Goal: Information Seeking & Learning: Learn about a topic

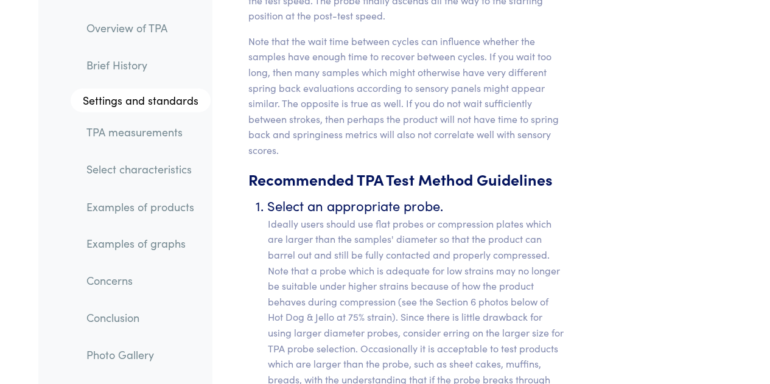
scroll to position [5594, 0]
click at [407, 216] on p "Ideally users should use flat probes or compression plates which are larger tha…" at bounding box center [417, 333] width 298 height 234
click at [486, 225] on p "Ideally users should use flat probes or compression plates which are larger tha…" at bounding box center [417, 333] width 298 height 234
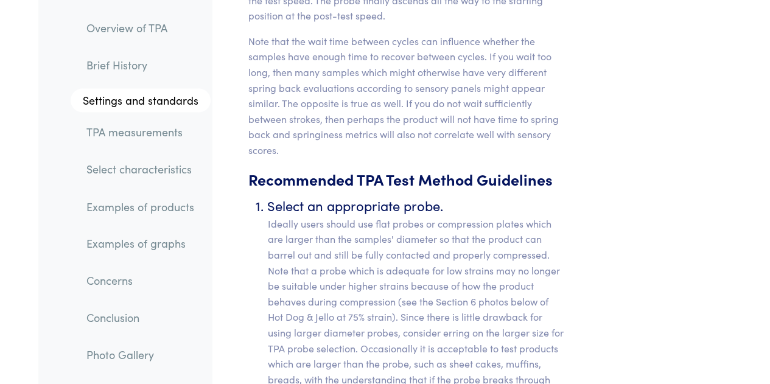
click at [551, 234] on p "Ideally users should use flat probes or compression plates which are larger tha…" at bounding box center [417, 333] width 298 height 234
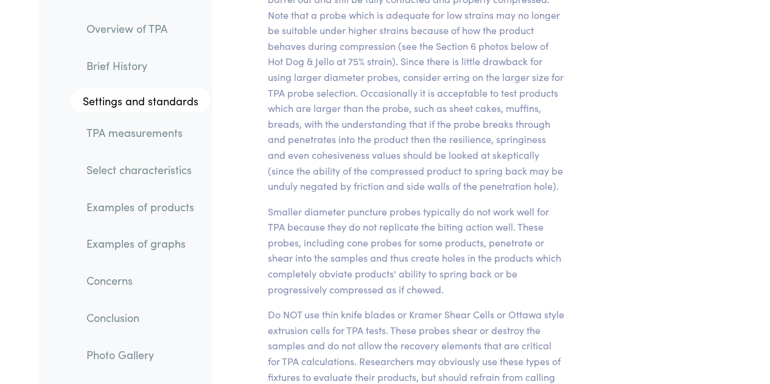
scroll to position [5851, 0]
click at [118, 243] on link "Examples of graphs" at bounding box center [144, 244] width 134 height 28
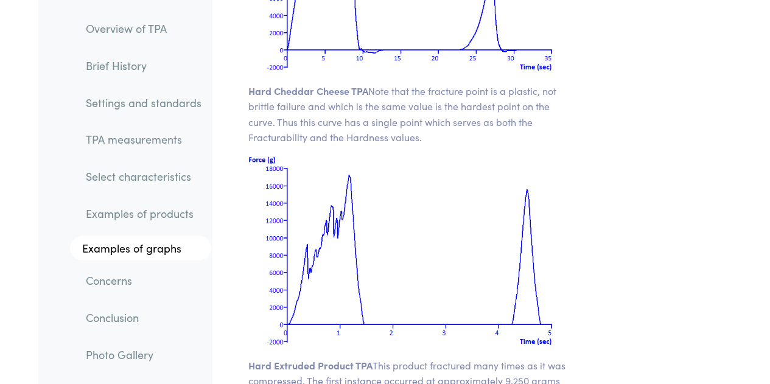
scroll to position [17807, 0]
click at [598, 234] on div "Chapter VII Examples of TPA Graphs The following are a few typical TPA plots: H…" at bounding box center [407, 301] width 390 height 2351
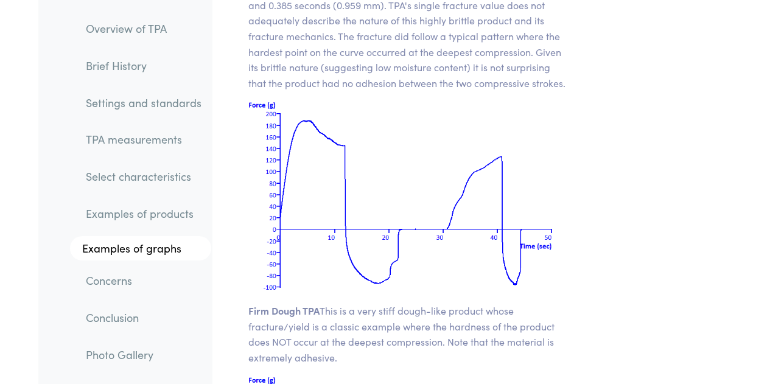
scroll to position [18199, 0]
click at [556, 303] on p "Firm Dough TPA This is a very stiff dough-like product whose fracture/yield is …" at bounding box center [406, 334] width 317 height 62
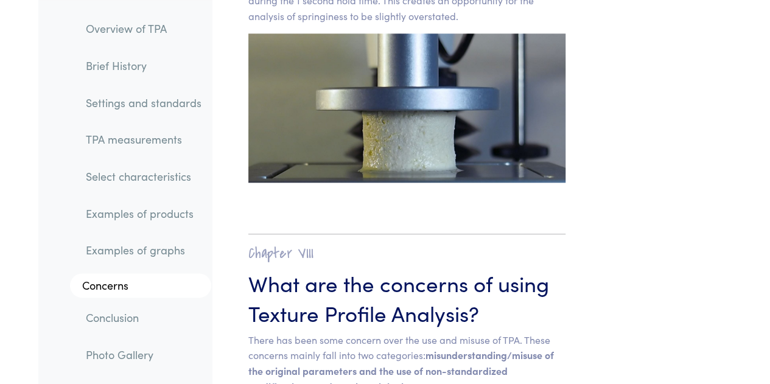
scroll to position [19075, 0]
click at [112, 181] on link "Select characteristics" at bounding box center [143, 177] width 135 height 28
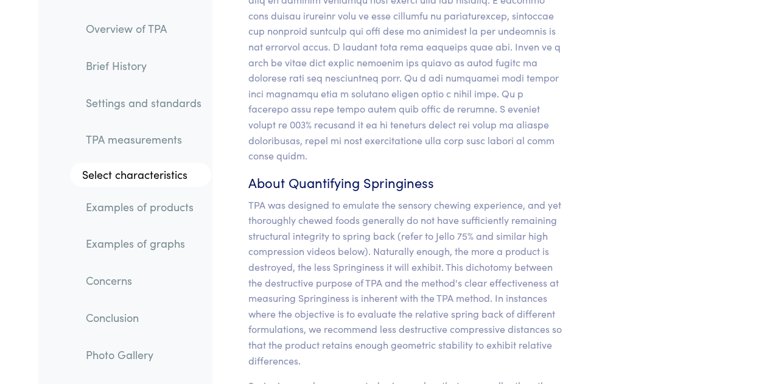
scroll to position [12141, 0]
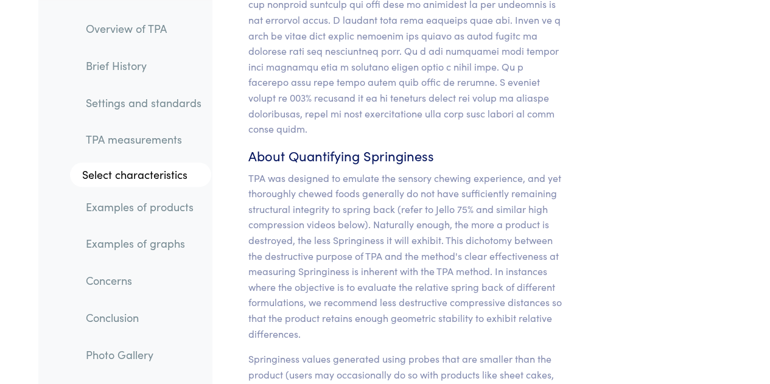
click at [559, 351] on p "Springiness values generated using probes that are smaller than the product (us…" at bounding box center [406, 382] width 317 height 62
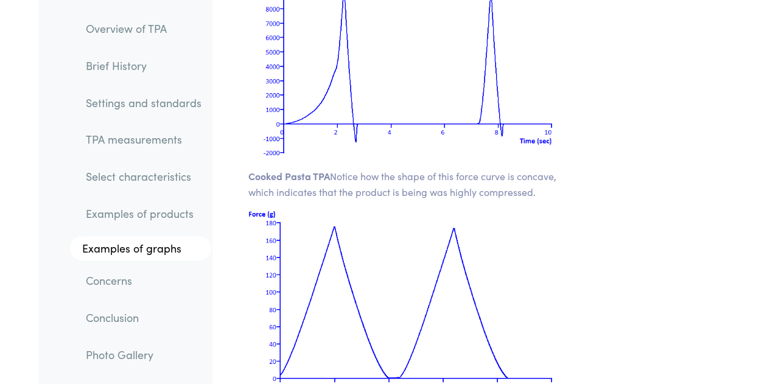
scroll to position [18607, 0]
